Goal: Find specific page/section

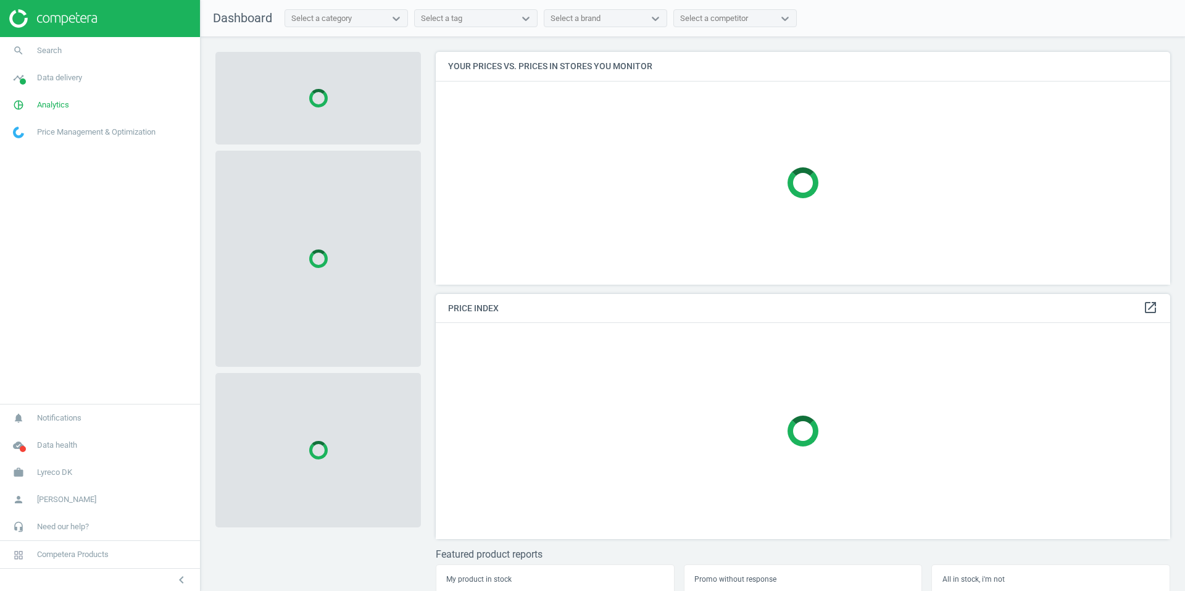
scroll to position [251, 745]
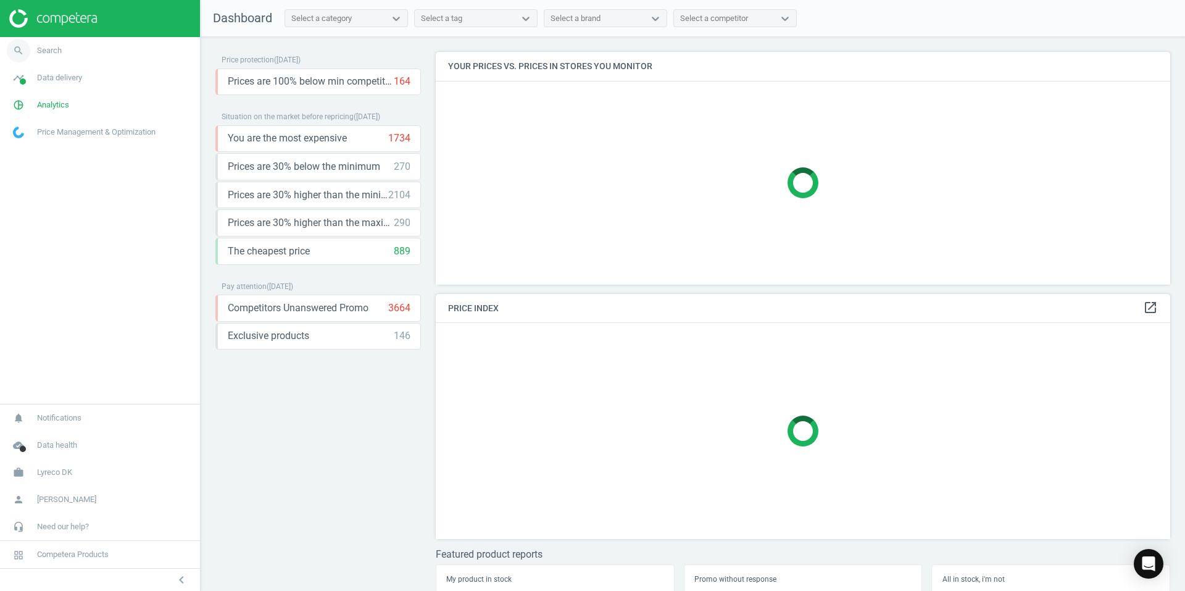
click at [34, 48] on span "search" at bounding box center [18, 50] width 37 height 27
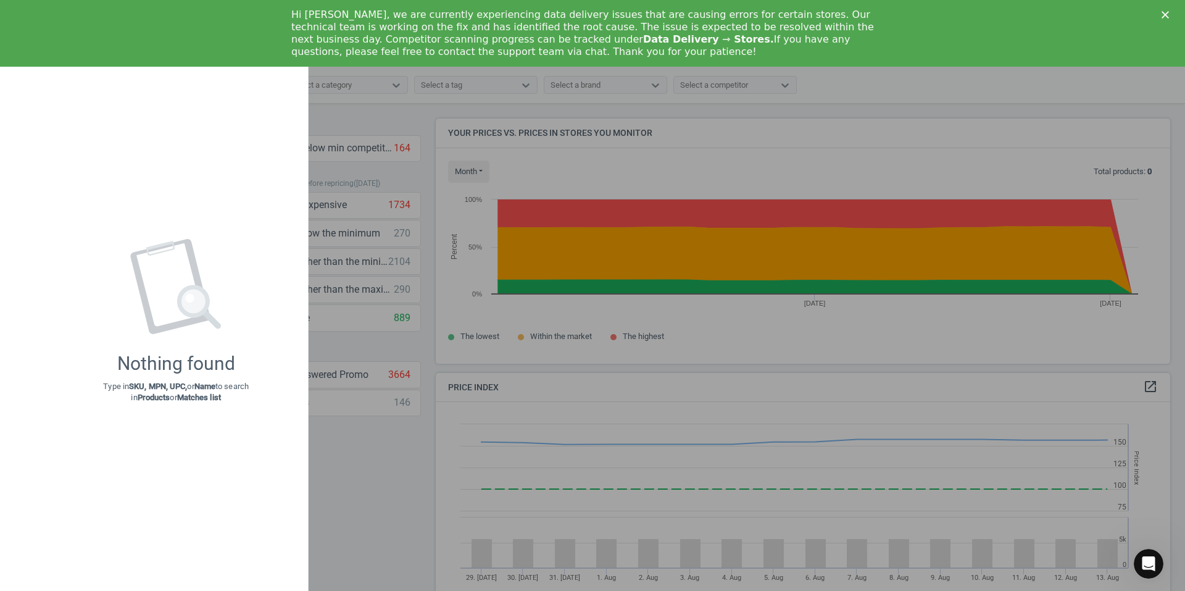
scroll to position [303, 745]
click at [1162, 12] on polygon "Close" at bounding box center [1165, 14] width 7 height 7
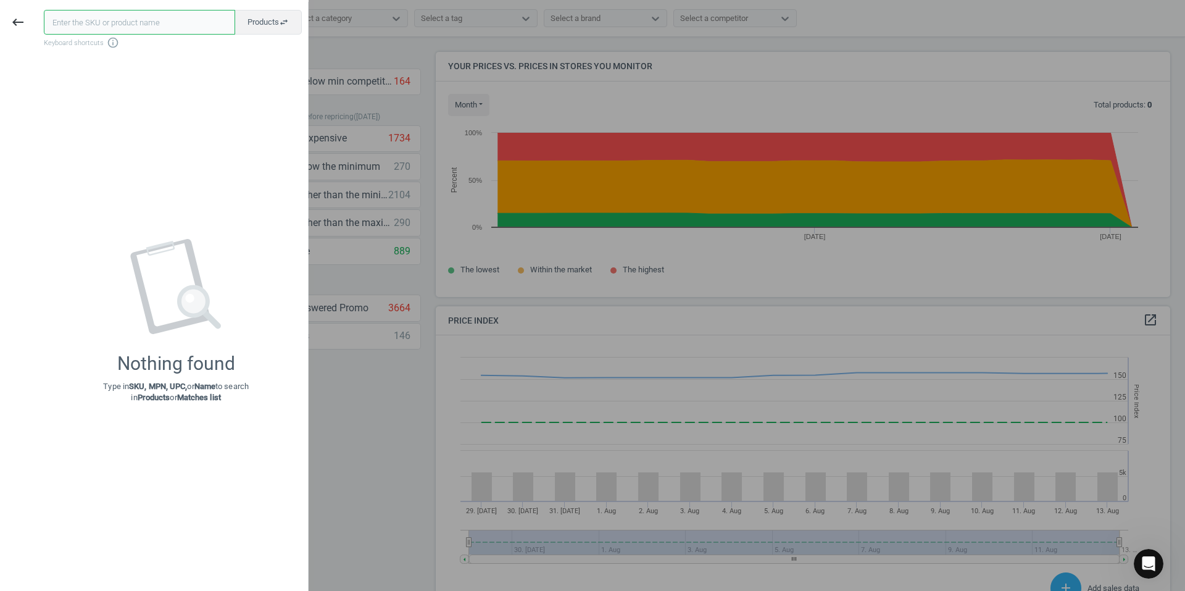
click at [188, 28] on input "text" at bounding box center [139, 22] width 191 height 25
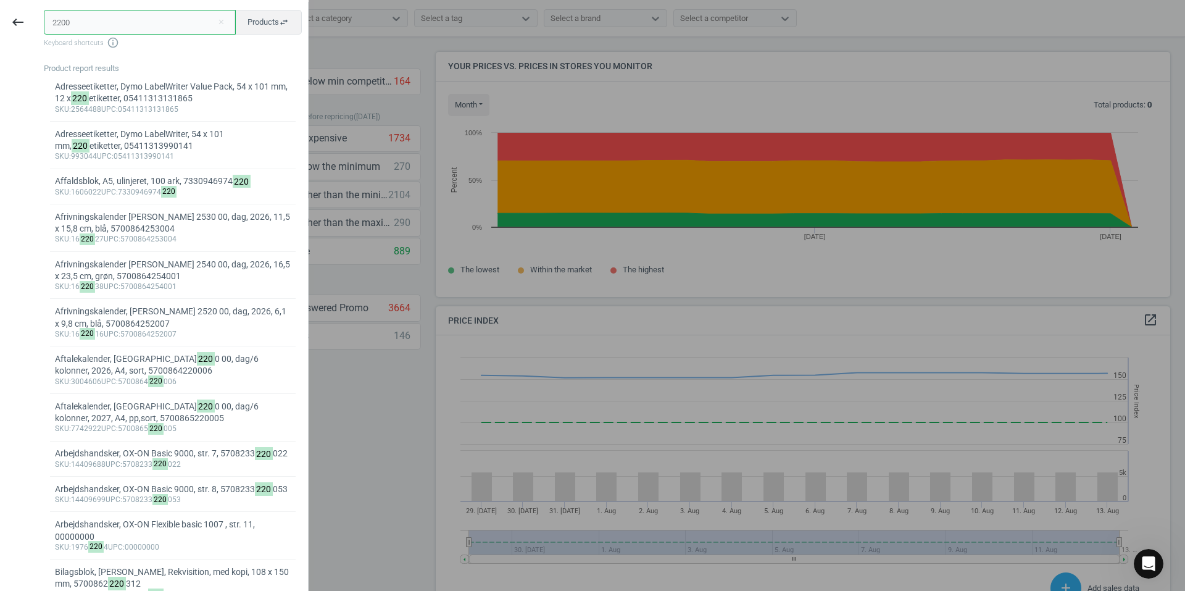
type input "2200w"
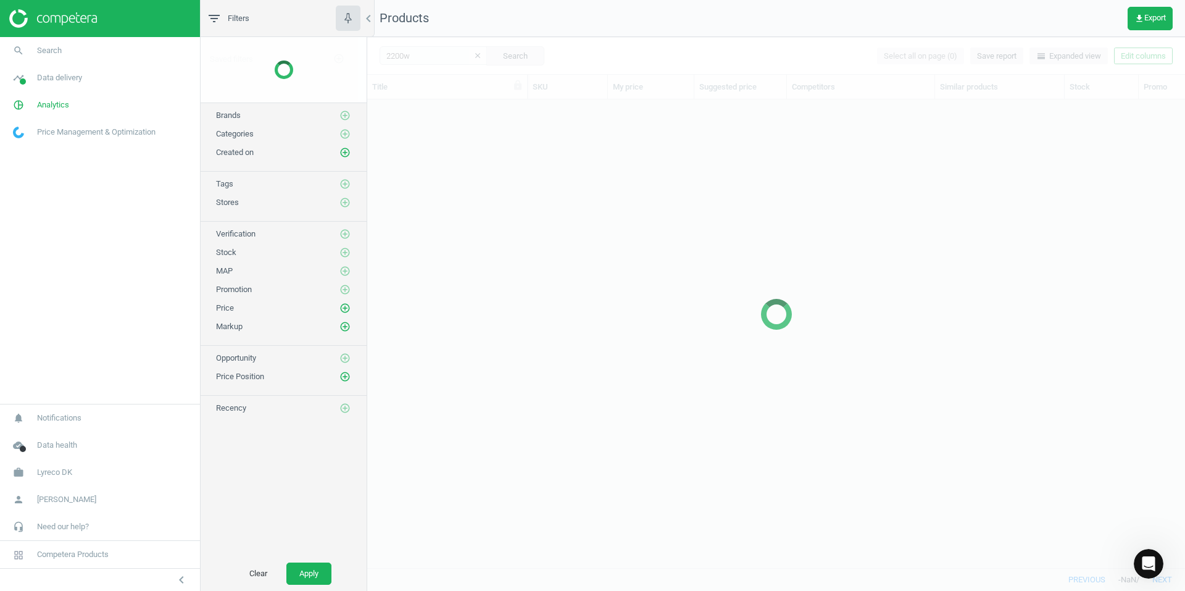
scroll to position [449, 809]
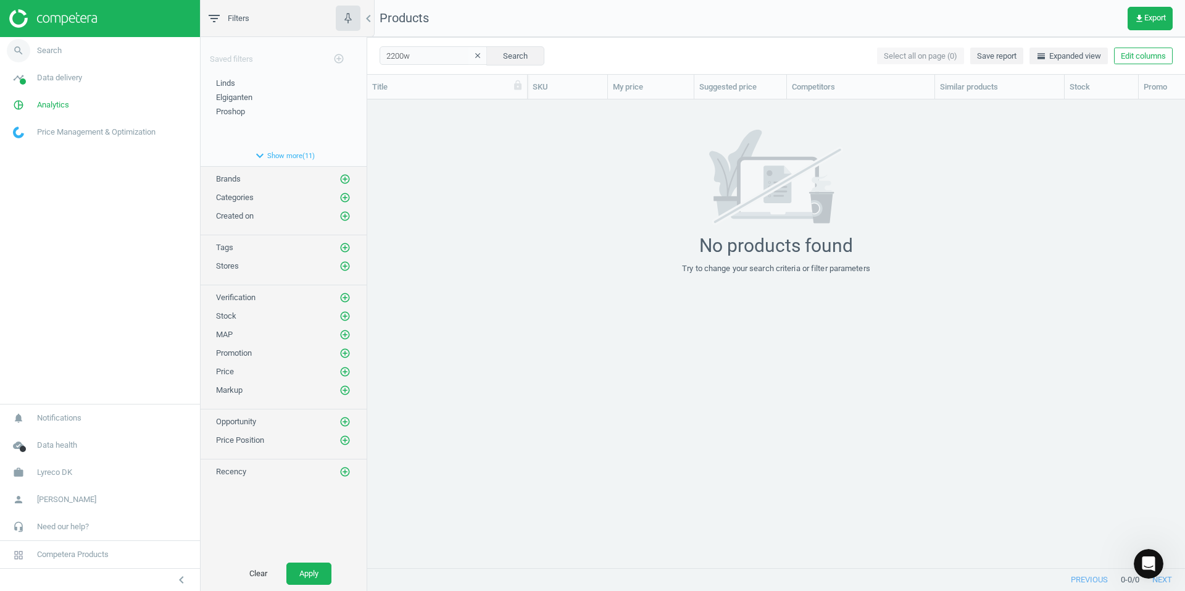
click at [49, 45] on span "Search" at bounding box center [49, 50] width 25 height 11
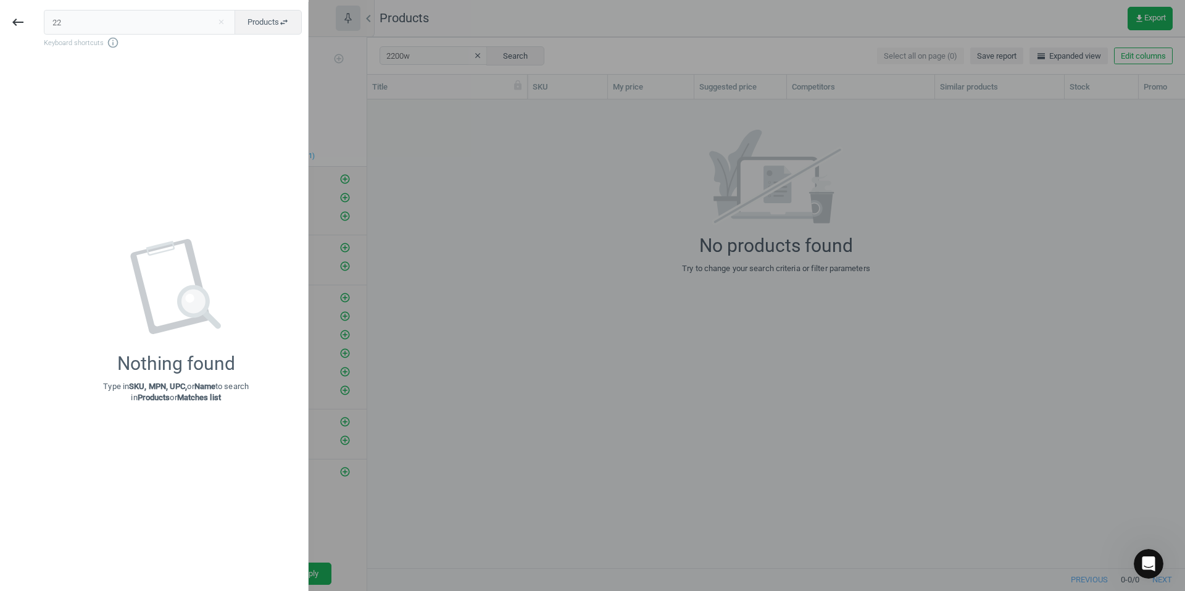
type input "2"
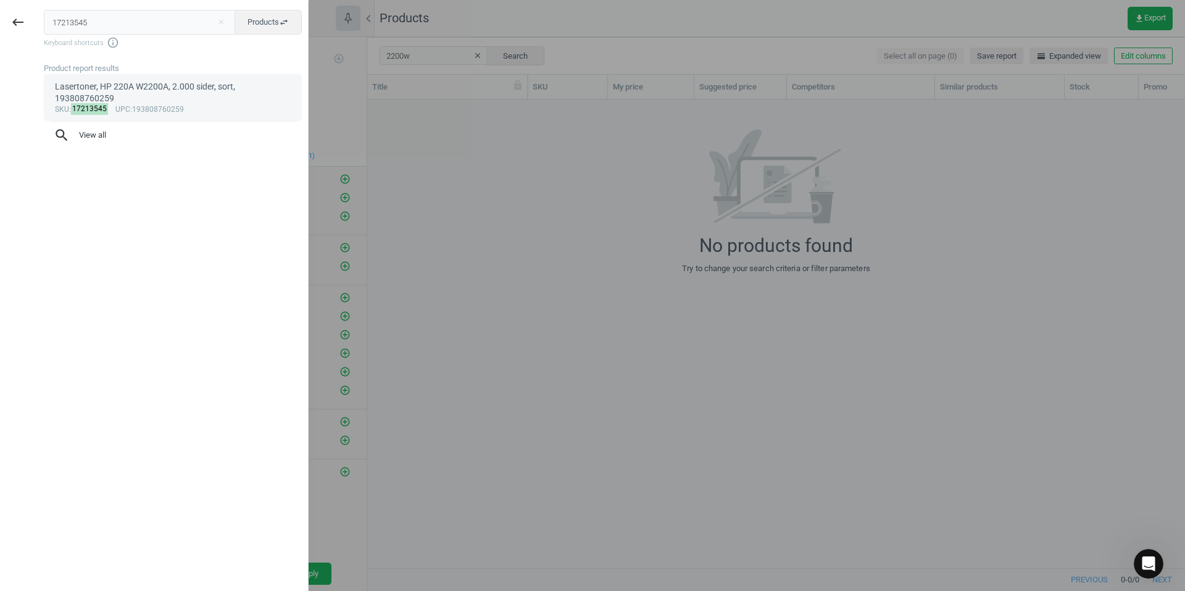
type input "17213545"
click at [123, 85] on div "Lasertoner, HP 220A W2200A, 2.000 sider, sort, 193808760259" at bounding box center [173, 93] width 236 height 24
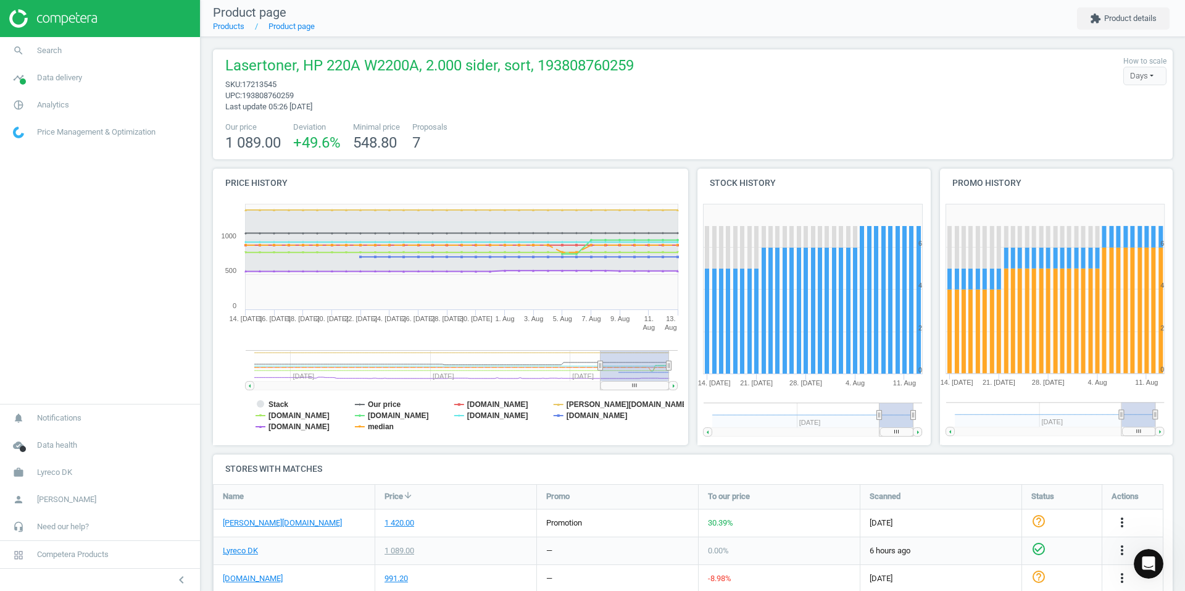
click at [744, 74] on div "Lasertoner, HP 220A W2200A, 2.000 sider, sort, 193808760259 sku : 17213545 upc …" at bounding box center [693, 84] width 948 height 57
